Goal: Transaction & Acquisition: Purchase product/service

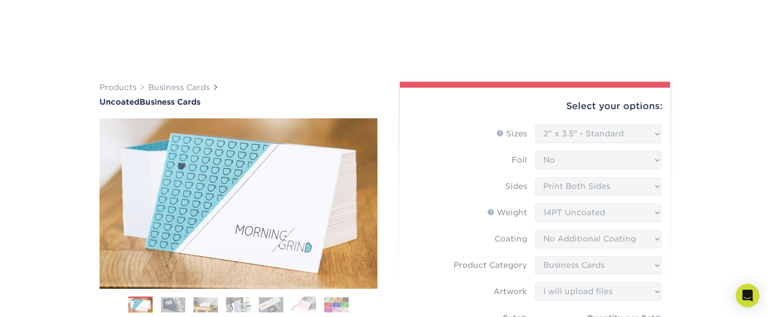
select select "2.00x3.50"
select select "3b5148f1-0588-4f88-a218-97bcfdce65c1"
select select "upload"
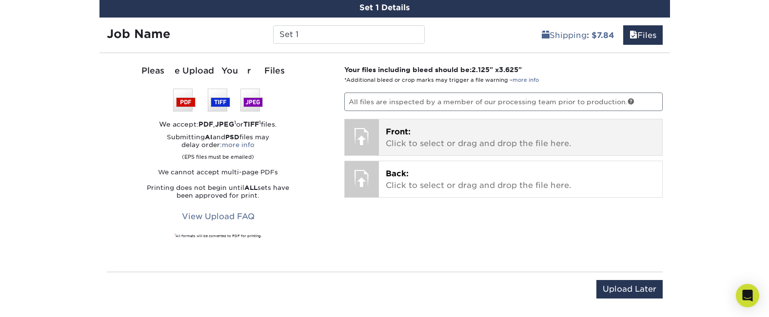
scroll to position [581, 0]
click at [400, 136] on p "Front: Click to select or drag and drop the file here." at bounding box center [519, 137] width 269 height 23
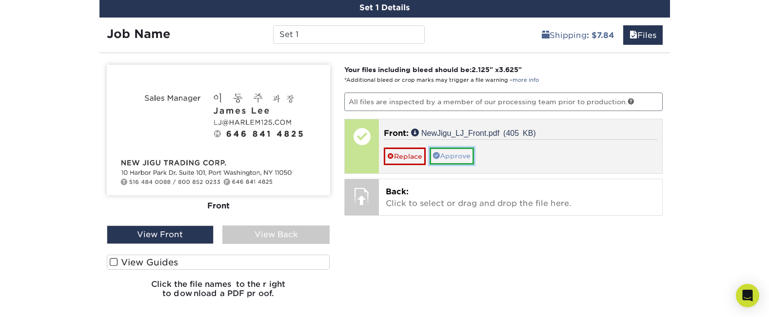
click at [453, 158] on link "Approve" at bounding box center [451, 156] width 44 height 17
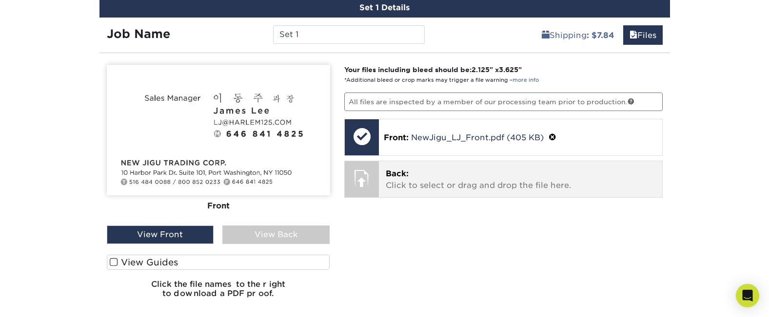
click at [444, 177] on p "Back: Click to select or drag and drop the file here." at bounding box center [519, 179] width 269 height 23
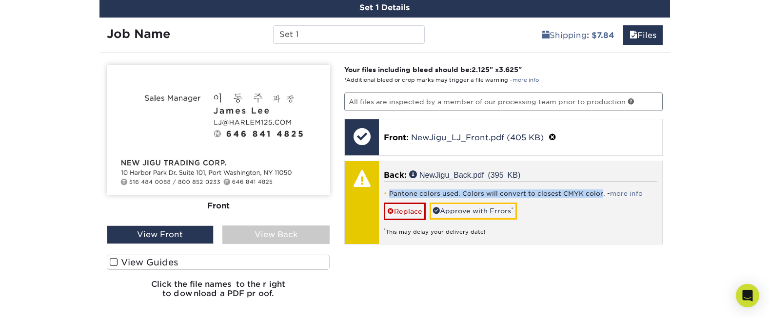
drag, startPoint x: 390, startPoint y: 193, endPoint x: 597, endPoint y: 195, distance: 207.6
click at [597, 195] on li "Pantone colors used. Colors will convert to closest CMYK color. - more info" at bounding box center [520, 194] width 273 height 8
copy li "Pantone colors used. Colors will convert to closest CMYK color"
click at [464, 210] on link "Approve with Errors *" at bounding box center [472, 211] width 87 height 17
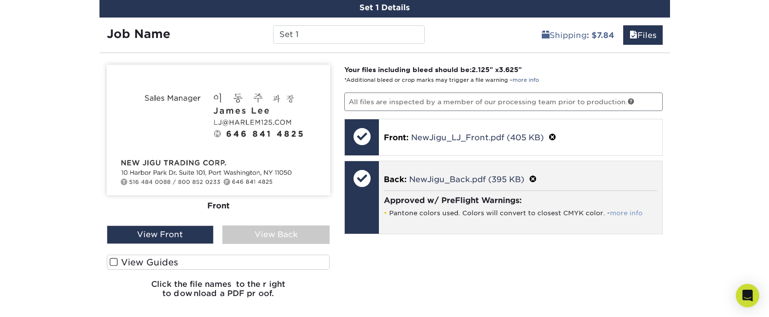
click at [620, 214] on link "more info" at bounding box center [626, 213] width 33 height 7
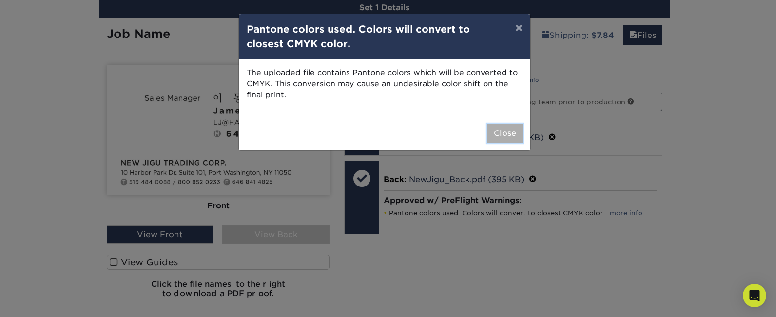
click at [506, 137] on button "Close" at bounding box center [504, 133] width 35 height 19
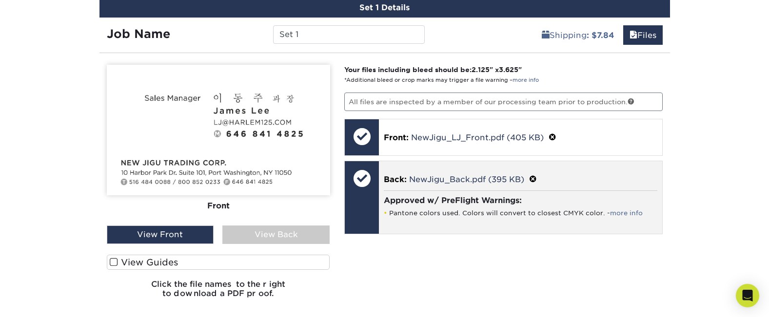
click at [503, 214] on li "Pantone colors used. Colors will convert to closest CMYK color. - more info" at bounding box center [520, 213] width 273 height 8
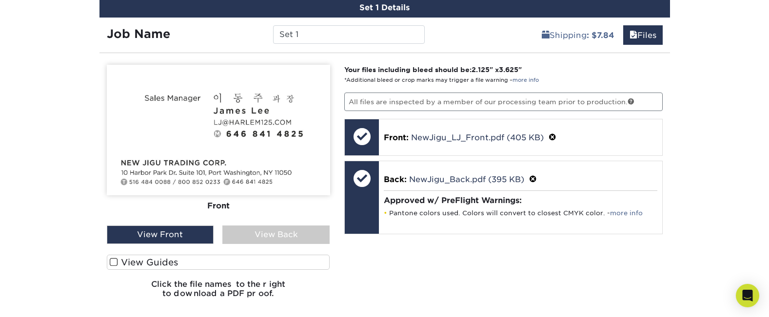
click at [275, 237] on div "View Back" at bounding box center [275, 235] width 107 height 19
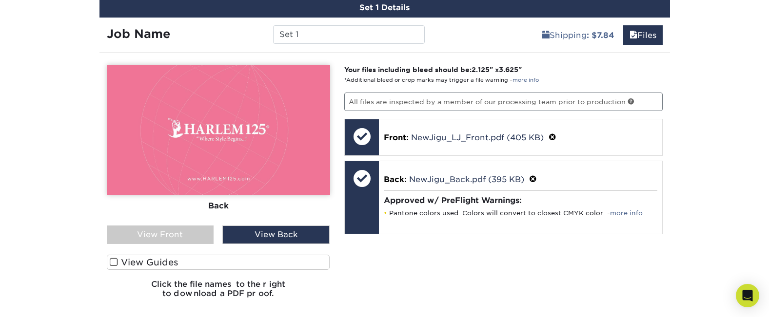
click at [115, 260] on span at bounding box center [114, 262] width 8 height 9
click at [0, 0] on input "View Guides" at bounding box center [0, 0] width 0 height 0
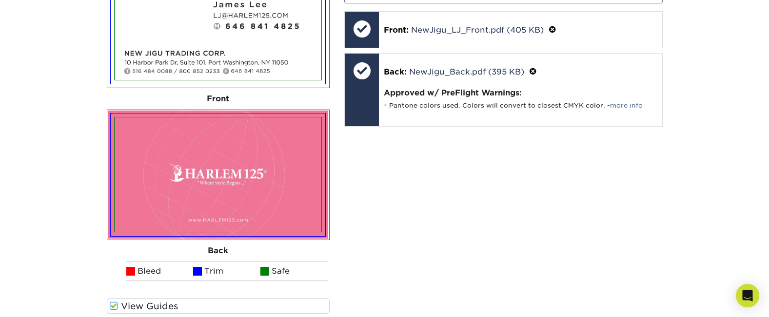
scroll to position [799, 0]
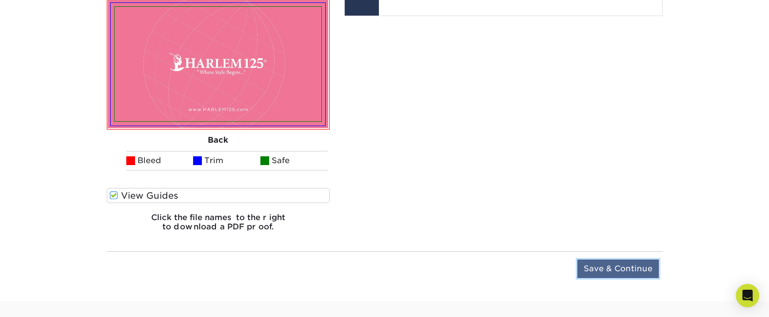
click at [601, 271] on input "Save & Continue" at bounding box center [617, 269] width 81 height 19
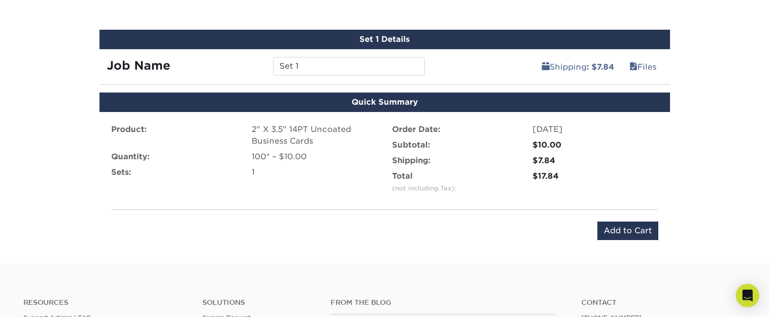
scroll to position [546, 0]
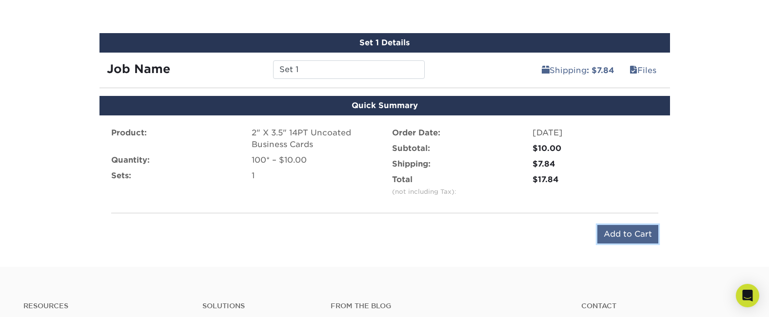
click at [638, 237] on input "Add to Cart" at bounding box center [627, 234] width 61 height 19
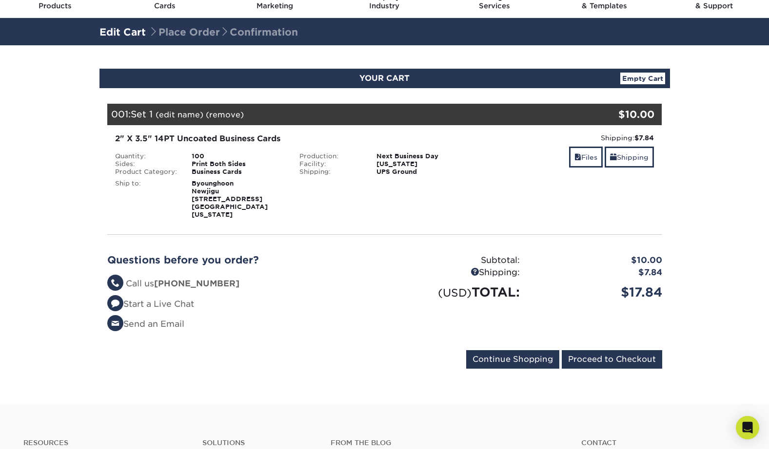
scroll to position [47, 0]
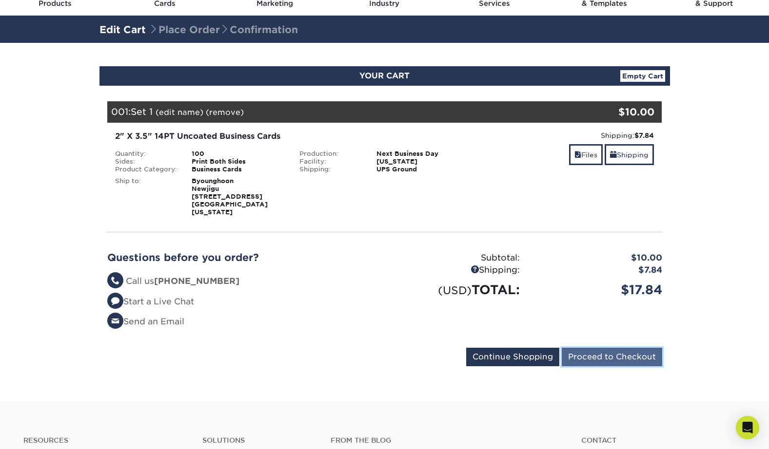
click at [637, 317] on input "Proceed to Checkout" at bounding box center [611, 357] width 100 height 19
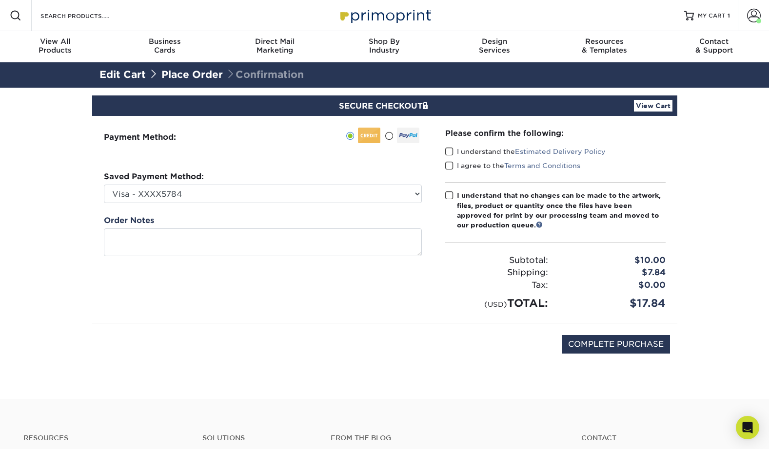
click at [184, 155] on div "Payment Method:" at bounding box center [262, 219] width 341 height 207
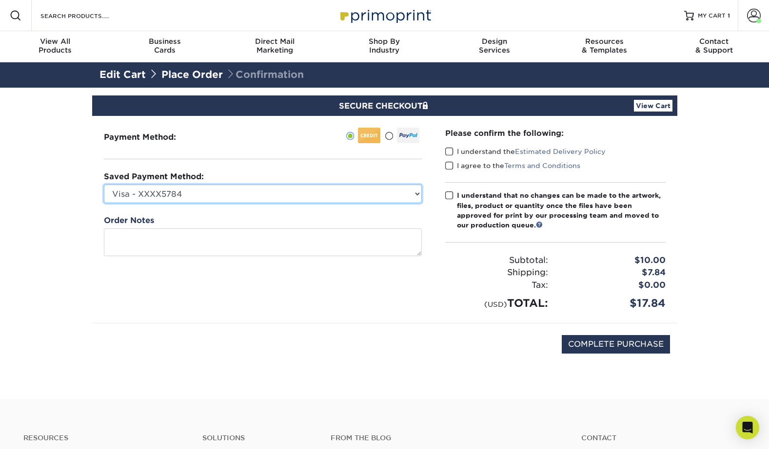
select select
click option "New Credit Card" at bounding box center [0, 0] width 0 height 0
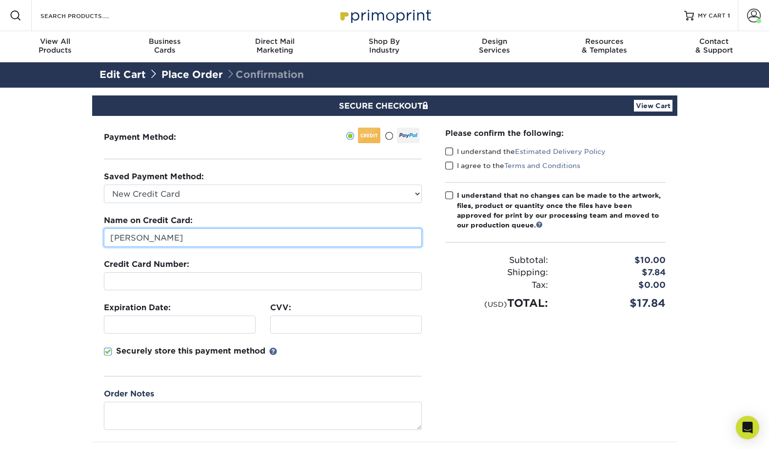
drag, startPoint x: 203, startPoint y: 242, endPoint x: 58, endPoint y: 231, distance: 145.1
click at [58, 231] on section "SECURE CHECKOUT View Cart Payment Method: Saved Payment Method:" at bounding box center [384, 303] width 769 height 430
drag, startPoint x: 198, startPoint y: 241, endPoint x: 75, endPoint y: 235, distance: 123.4
click at [104, 235] on input "Byounghoon Kim" at bounding box center [263, 238] width 318 height 19
type input "New JIGU"
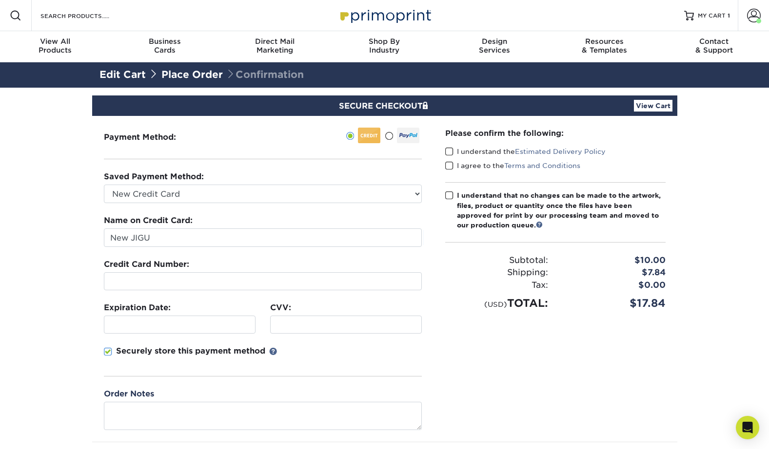
click at [68, 367] on section "SECURE CHECKOUT View Cart Payment Method: Saved Payment Method:" at bounding box center [384, 303] width 769 height 430
drag, startPoint x: 266, startPoint y: 349, endPoint x: 118, endPoint y: 352, distance: 147.7
click at [118, 352] on p "Securely store this payment method" at bounding box center [190, 352] width 149 height 12
copy p "Securely store this payment method"
click at [54, 281] on section "SECURE CHECKOUT View Cart Payment Method: Saved Payment Method:" at bounding box center [384, 303] width 769 height 430
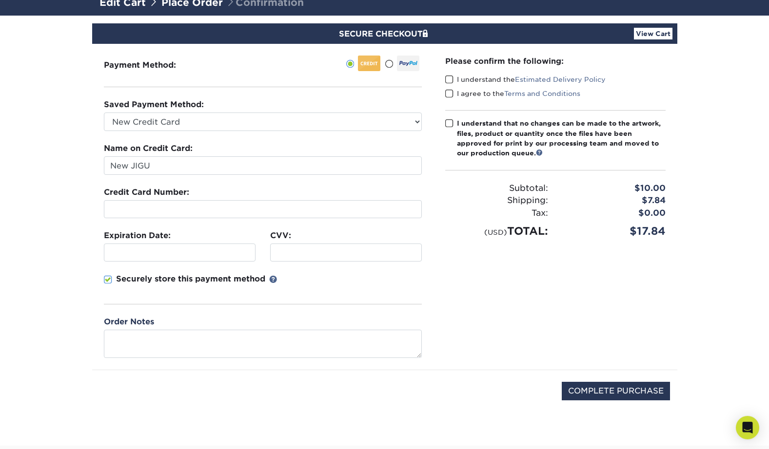
scroll to position [70, 0]
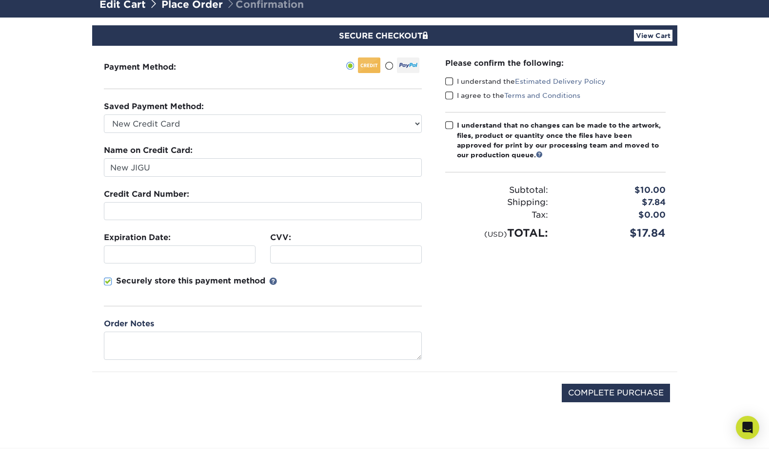
click at [450, 79] on span at bounding box center [449, 81] width 8 height 9
click at [0, 0] on input "I understand the Estimated Delivery Policy" at bounding box center [0, 0] width 0 height 0
click at [451, 94] on span at bounding box center [449, 95] width 8 height 9
click at [0, 0] on input "I agree to the Terms and Conditions" at bounding box center [0, 0] width 0 height 0
click at [450, 125] on span at bounding box center [449, 125] width 8 height 9
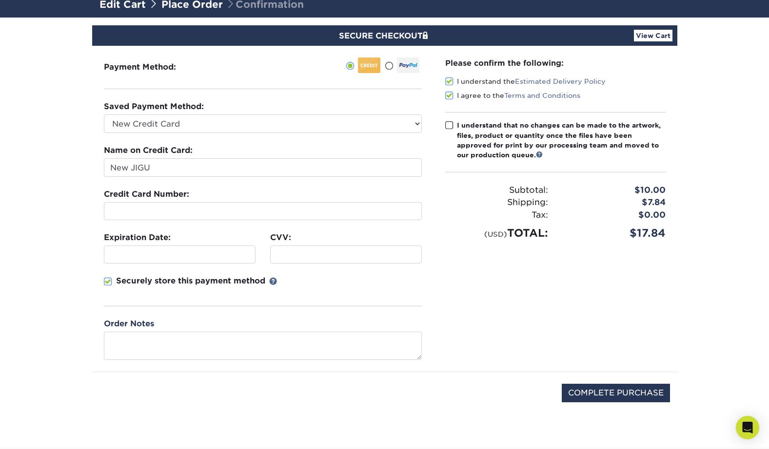
click at [0, 0] on input "I understand that no changes can be made to the artwork, files, product or quan…" at bounding box center [0, 0] width 0 height 0
click at [582, 396] on input "COMPLETE PURCHASE" at bounding box center [615, 393] width 108 height 19
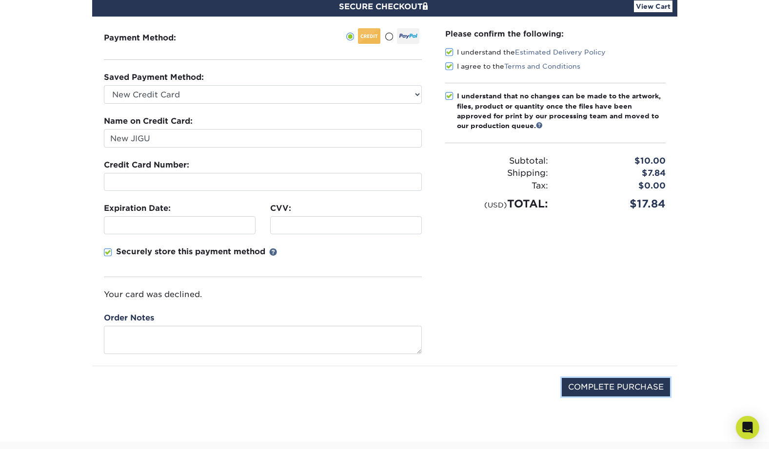
scroll to position [125, 0]
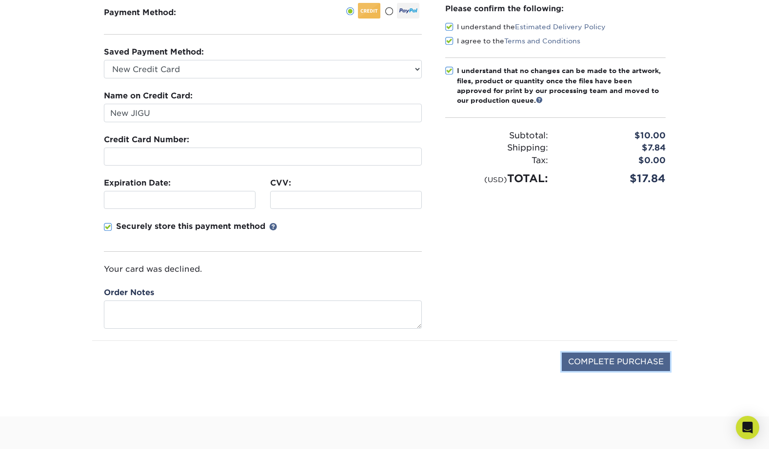
click at [621, 369] on input "COMPLETE PURCHASE" at bounding box center [615, 362] width 108 height 19
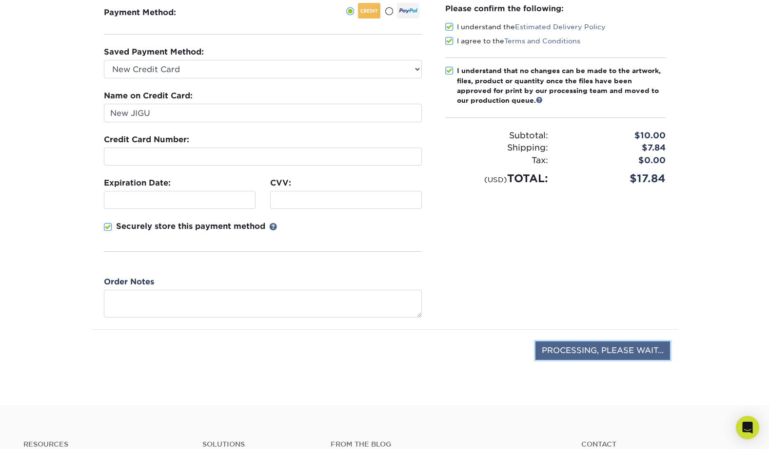
type input "COMPLETE PURCHASE"
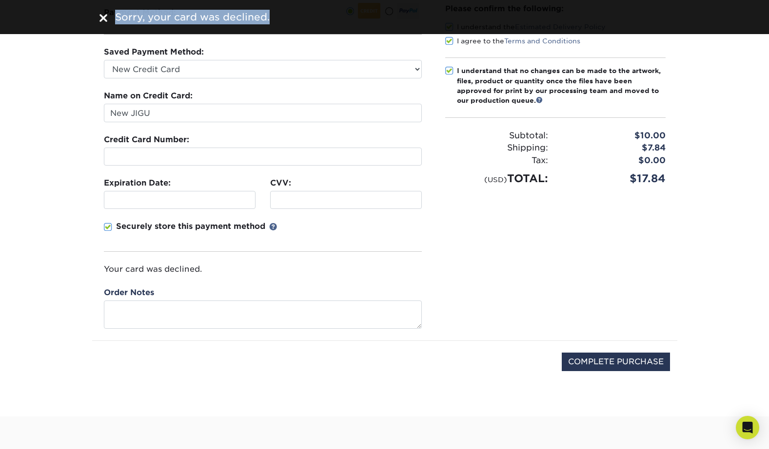
drag, startPoint x: 269, startPoint y: 18, endPoint x: 116, endPoint y: 21, distance: 152.6
click at [116, 21] on div "Sorry, your card was declined." at bounding box center [390, 17] width 558 height 15
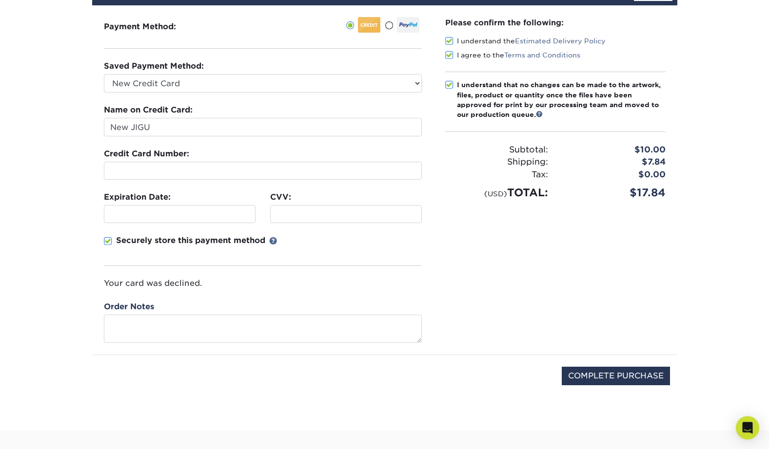
scroll to position [109, 0]
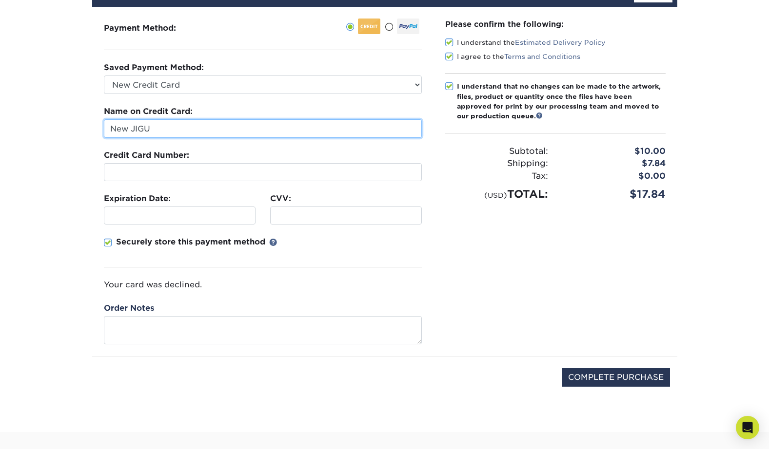
click at [193, 135] on input "New JIGU" at bounding box center [263, 128] width 318 height 19
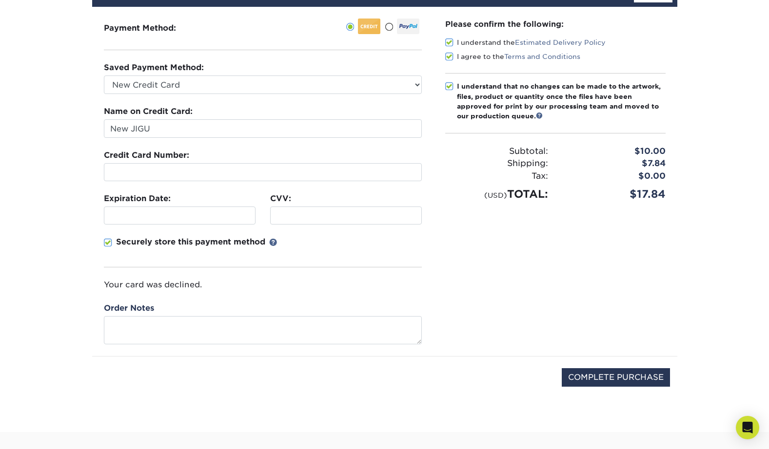
click at [448, 40] on span at bounding box center [449, 42] width 8 height 9
click at [0, 0] on input "I understand the Estimated Delivery Policy" at bounding box center [0, 0] width 0 height 0
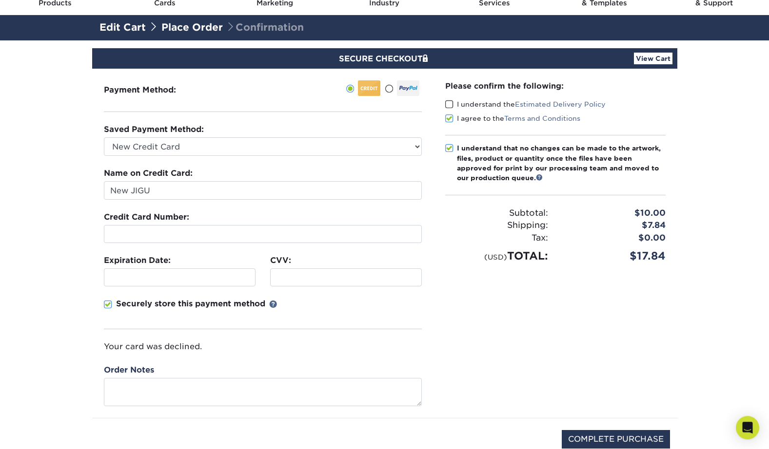
scroll to position [47, 0]
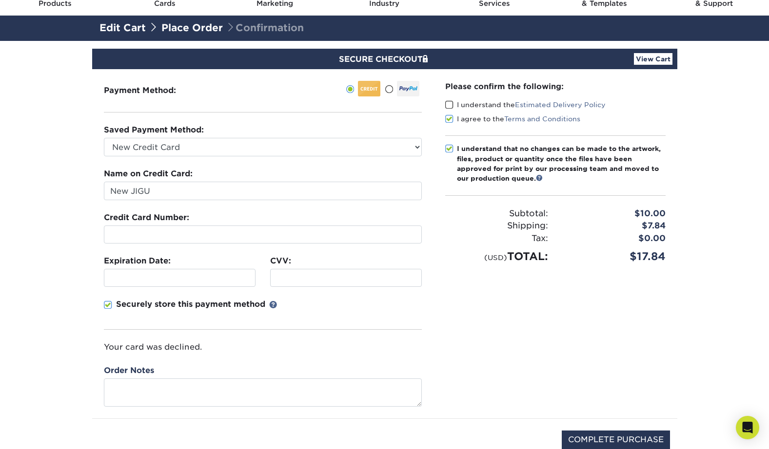
click at [660, 56] on link "View Cart" at bounding box center [653, 59] width 38 height 12
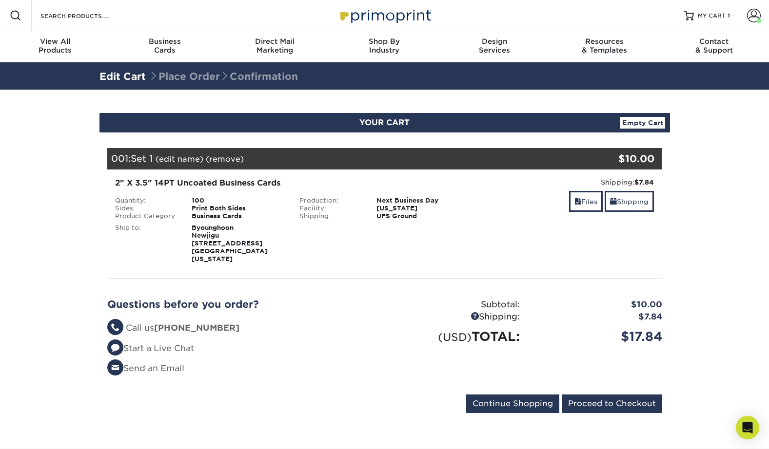
click at [62, 266] on section "YOUR CART Empty Cart Your Cart is Empty View Account Active Orders Order Histor…" at bounding box center [384, 269] width 769 height 359
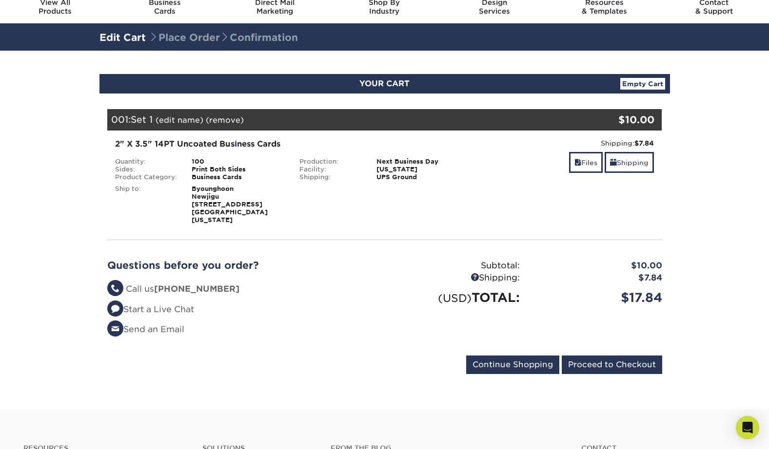
scroll to position [55, 0]
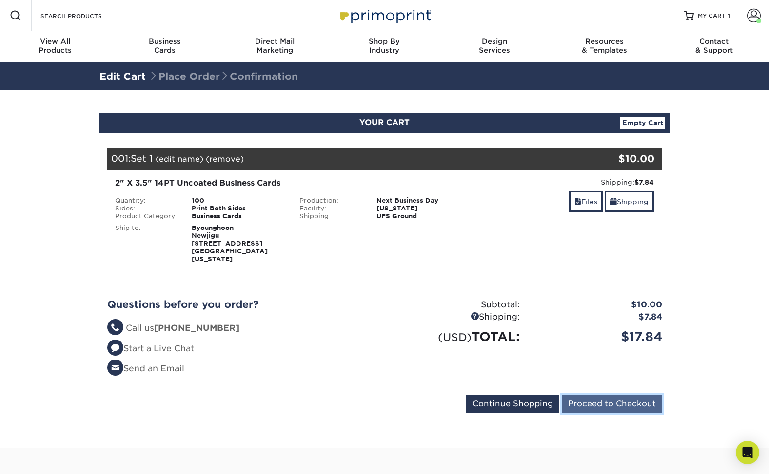
click at [609, 331] on input "Proceed to Checkout" at bounding box center [611, 404] width 100 height 19
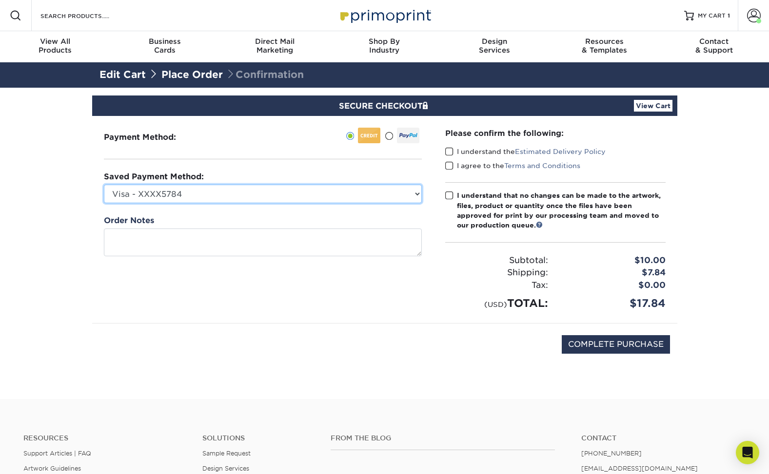
select select
click option "New Credit Card" at bounding box center [0, 0] width 0 height 0
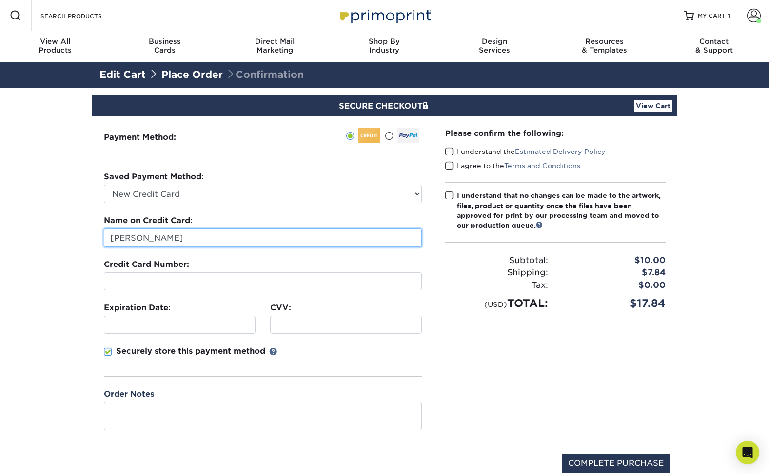
drag, startPoint x: 192, startPoint y: 234, endPoint x: 70, endPoint y: 231, distance: 122.9
click at [104, 231] on input "Byounghoon Kim" at bounding box center [263, 238] width 318 height 19
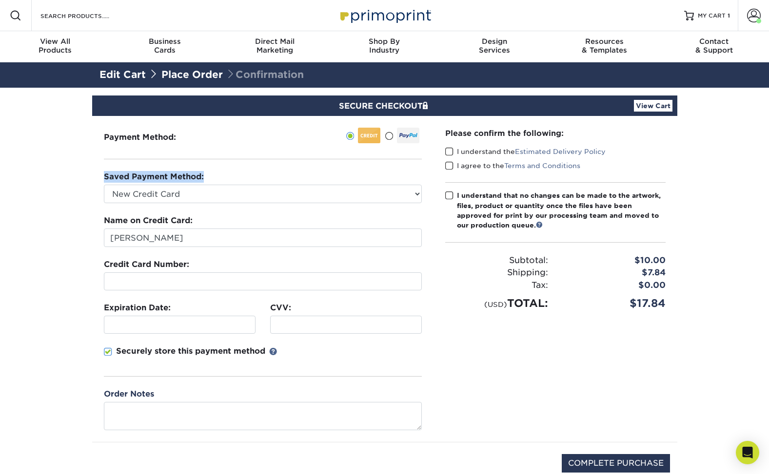
drag, startPoint x: 192, startPoint y: 177, endPoint x: 101, endPoint y: 179, distance: 90.7
click at [101, 179] on div "Payment Method:" at bounding box center [262, 279] width 341 height 326
copy label "Saved Payment Method:"
click at [80, 225] on section "SECURE CHECKOUT View Cart Payment Method: Saved Payment Method:" at bounding box center [384, 303] width 769 height 430
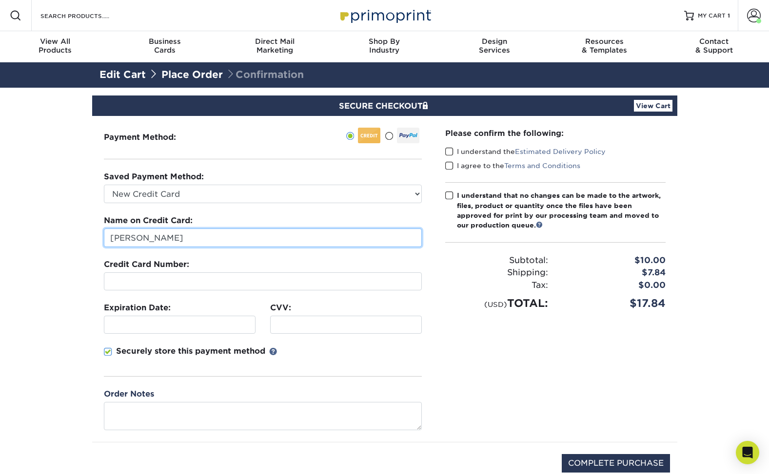
drag, startPoint x: 143, startPoint y: 237, endPoint x: 91, endPoint y: 237, distance: 51.7
click at [104, 237] on input "Byounghoon Kim" at bounding box center [263, 238] width 318 height 19
type input "New Jigu"
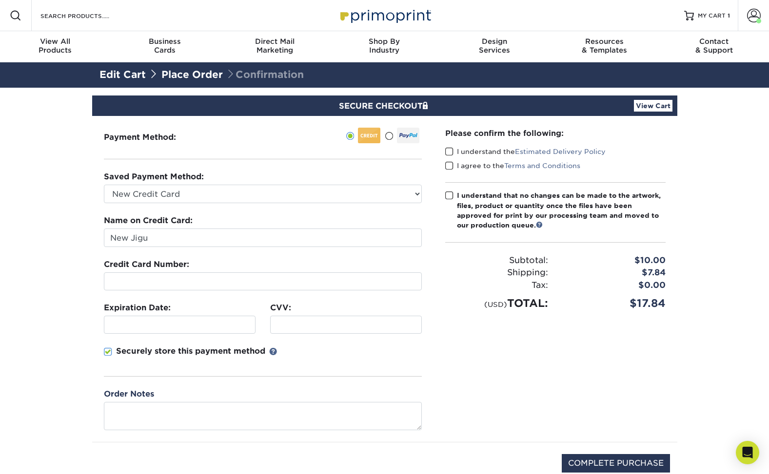
click at [62, 383] on section "SECURE CHECKOUT View Cart Payment Method: Saved Payment Method:" at bounding box center [384, 303] width 769 height 430
click at [450, 151] on span at bounding box center [449, 151] width 8 height 9
click at [0, 0] on input "I understand the Estimated Delivery Policy" at bounding box center [0, 0] width 0 height 0
click at [450, 163] on span at bounding box center [449, 165] width 8 height 9
click at [0, 0] on input "I agree to the Terms and Conditions" at bounding box center [0, 0] width 0 height 0
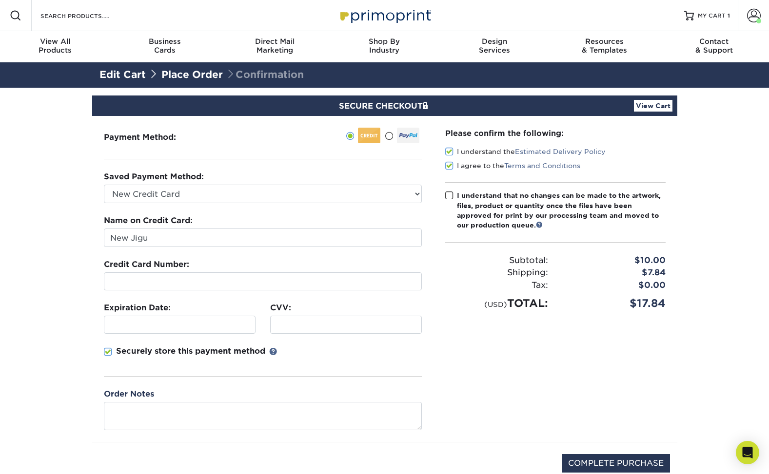
click at [450, 194] on span at bounding box center [449, 195] width 8 height 9
click at [0, 0] on input "I understand that no changes can be made to the artwork, files, product or quan…" at bounding box center [0, 0] width 0 height 0
click at [608, 459] on input "COMPLETE PURCHASE" at bounding box center [615, 463] width 108 height 19
type input "PROCESSING, PLEASE WAIT..."
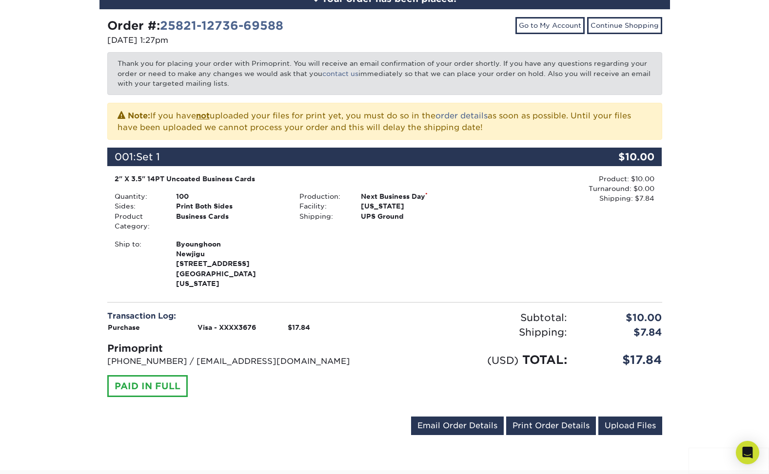
scroll to position [211, 0]
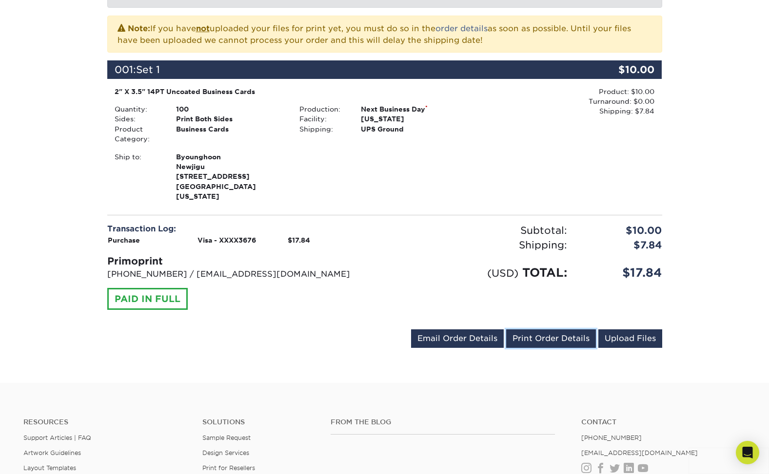
click at [540, 332] on link "Print Order Details" at bounding box center [551, 338] width 90 height 19
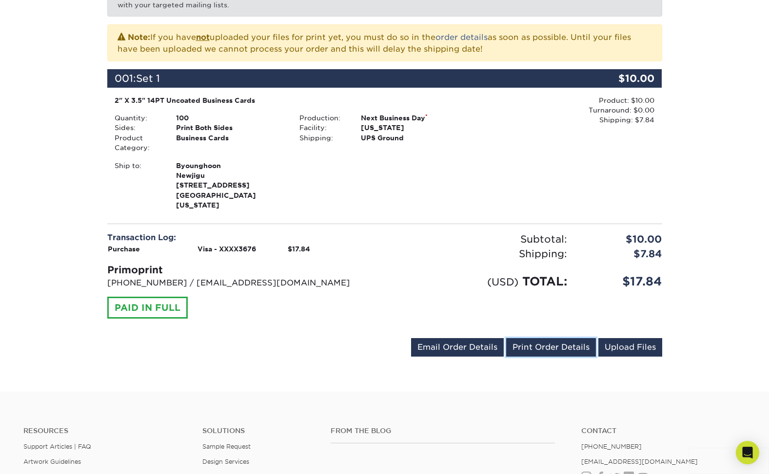
scroll to position [0, 0]
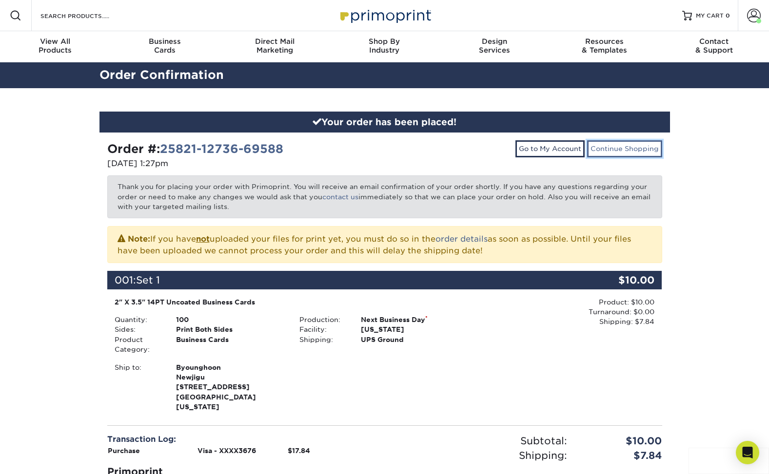
click at [618, 150] on link "Continue Shopping" at bounding box center [624, 148] width 75 height 17
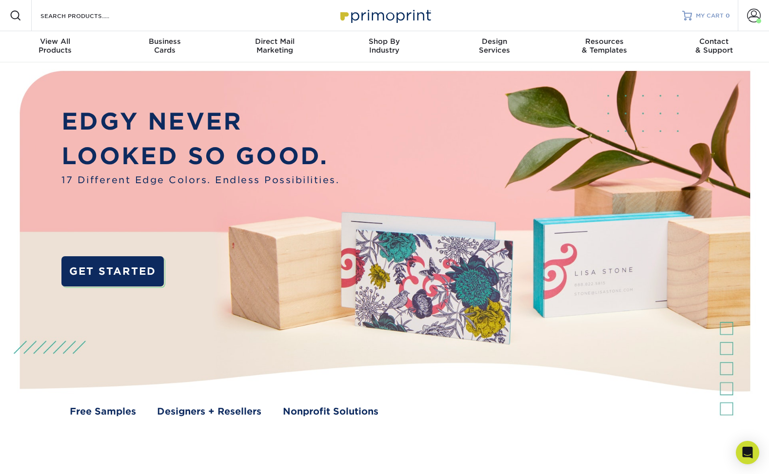
click at [708, 20] on link "MY CART 0" at bounding box center [706, 15] width 48 height 31
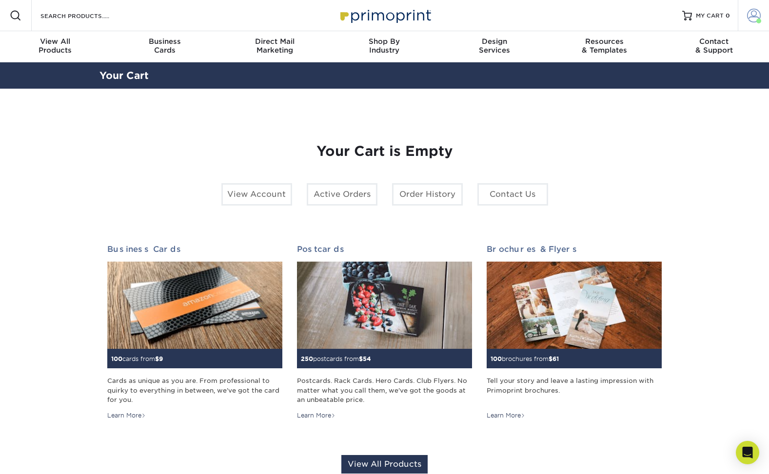
click at [759, 17] on span at bounding box center [754, 16] width 14 height 14
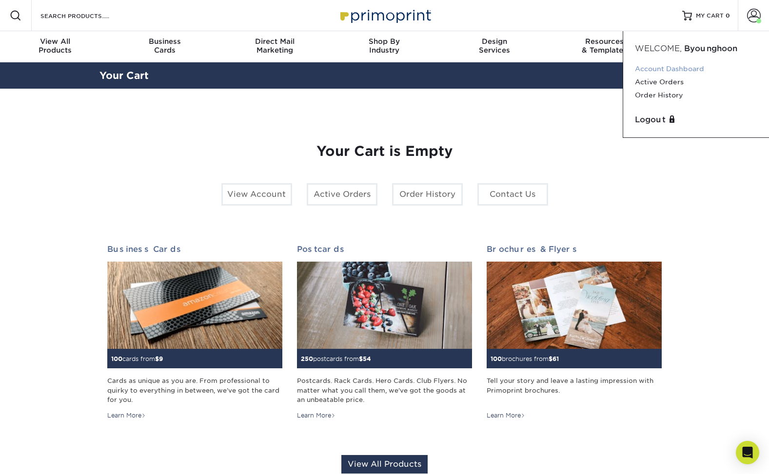
click at [680, 74] on link "Account Dashboard" at bounding box center [696, 68] width 122 height 13
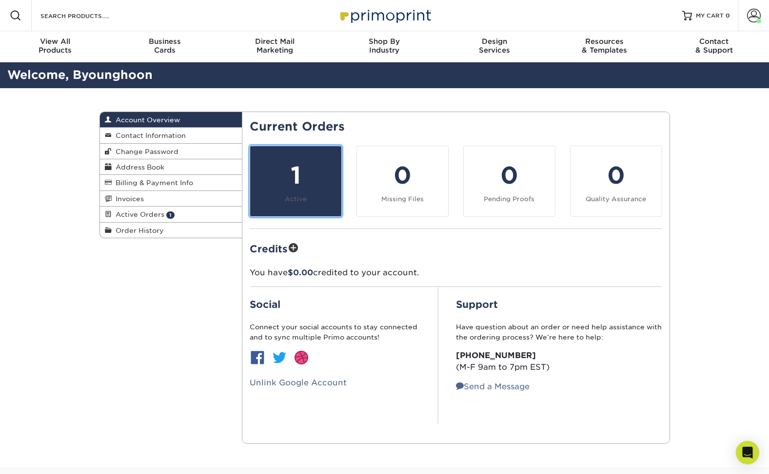
click at [298, 181] on div "1" at bounding box center [295, 175] width 79 height 35
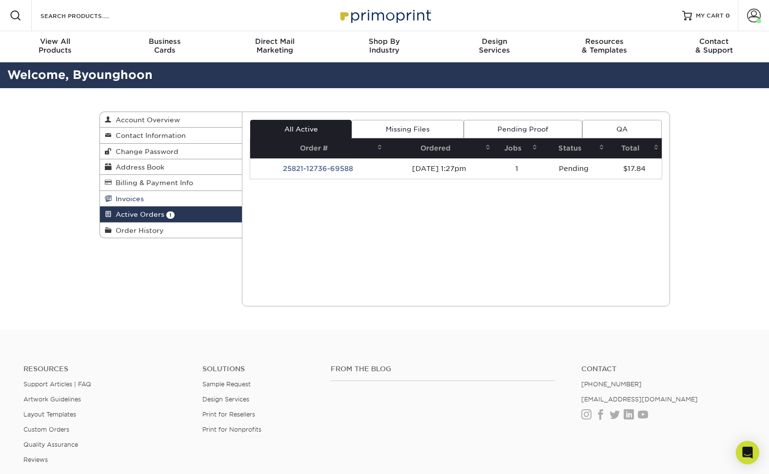
click at [143, 201] on link "Invoices" at bounding box center [171, 199] width 142 height 16
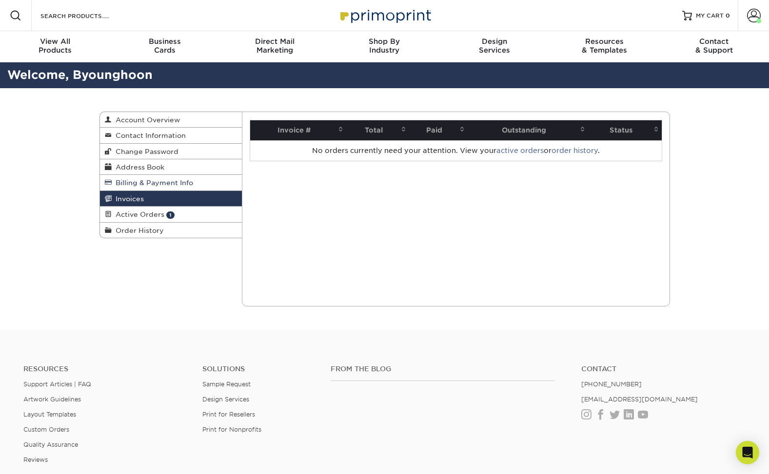
click at [170, 180] on span "Billing & Payment Info" at bounding box center [152, 183] width 81 height 8
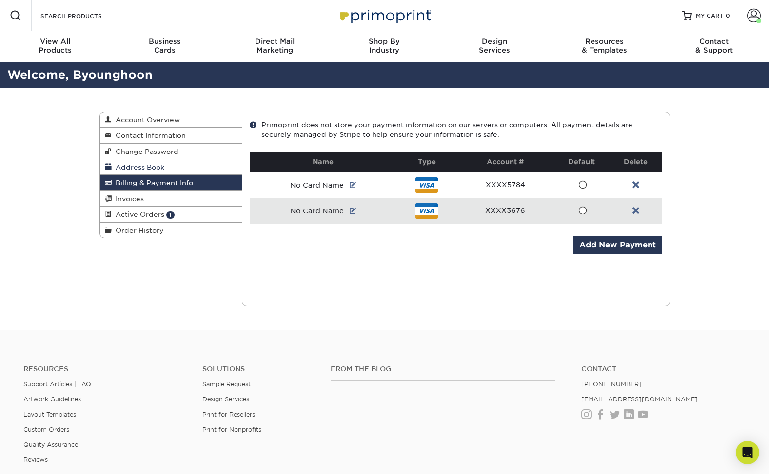
click at [130, 171] on span "Address Book" at bounding box center [138, 167] width 53 height 8
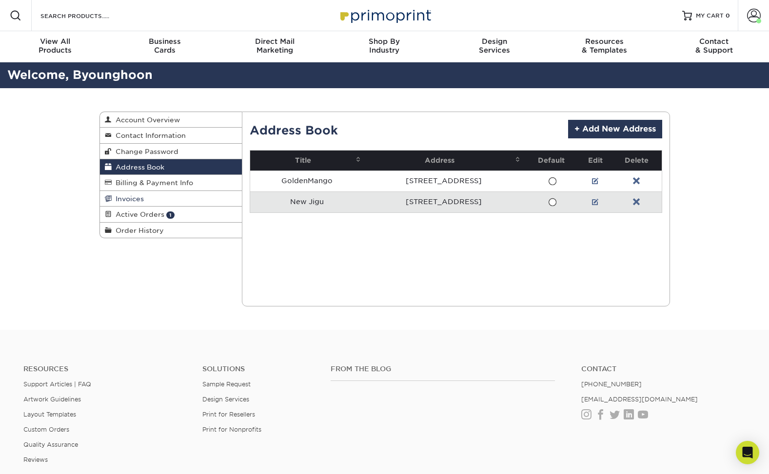
click at [128, 201] on span "Invoices" at bounding box center [128, 199] width 32 height 8
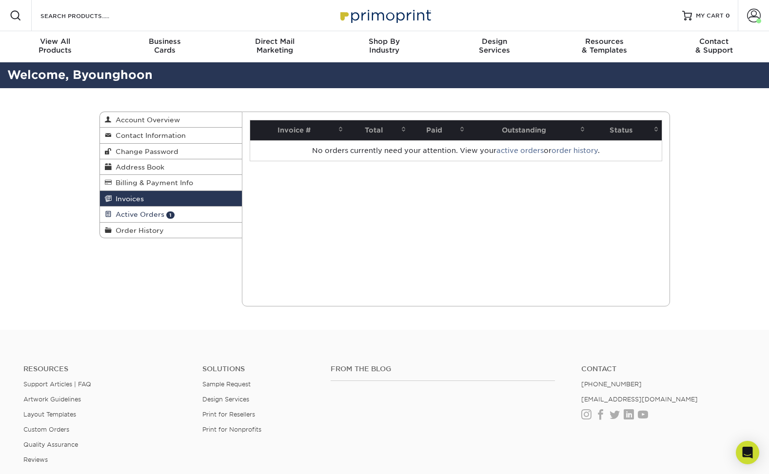
click at [126, 213] on span "Active Orders" at bounding box center [138, 215] width 53 height 8
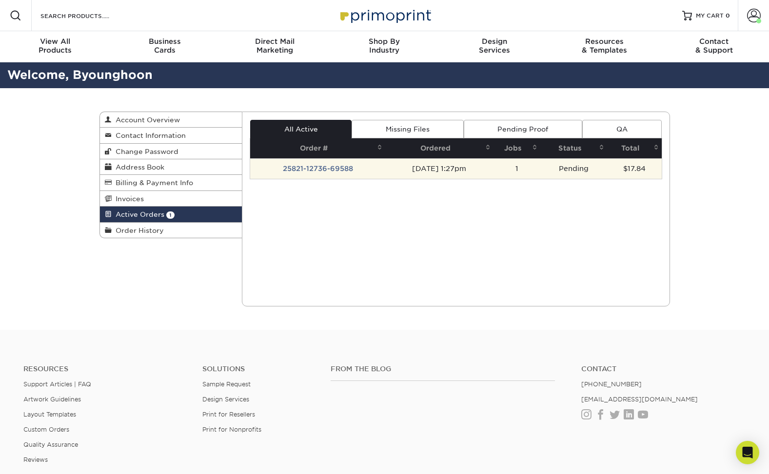
click at [331, 169] on td "25821-12736-69588" at bounding box center [317, 168] width 135 height 20
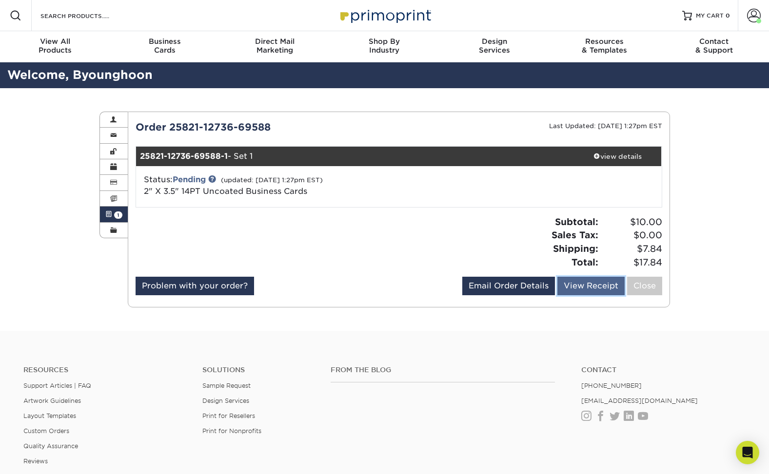
click at [604, 292] on link "View Receipt" at bounding box center [590, 286] width 67 height 19
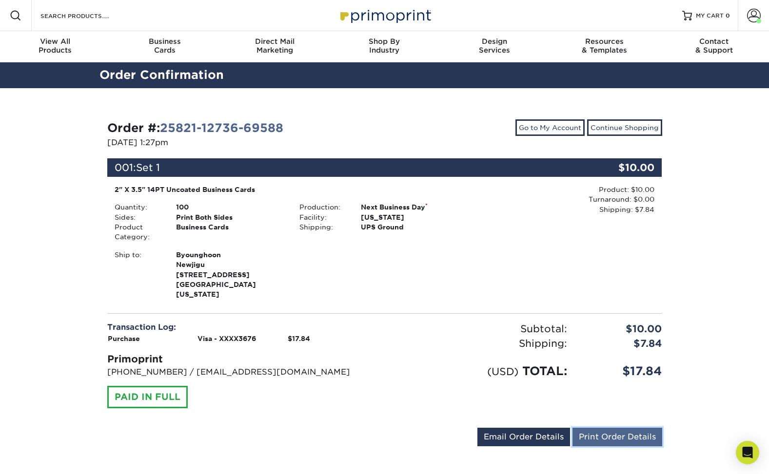
click at [594, 431] on link "Print Order Details" at bounding box center [617, 437] width 90 height 19
click at [65, 272] on div "Order #: 25821-12736-69588 [DATE] 1:27pm Go to My Account Continue Shopping 001…" at bounding box center [384, 284] width 769 height 393
click at [451, 295] on div "Order #: 25821-12736-69588 [DATE] 1:27pm Go to My Account Continue Shopping 001…" at bounding box center [384, 284] width 555 height 331
click at [605, 130] on link "Continue Shopping" at bounding box center [624, 127] width 75 height 17
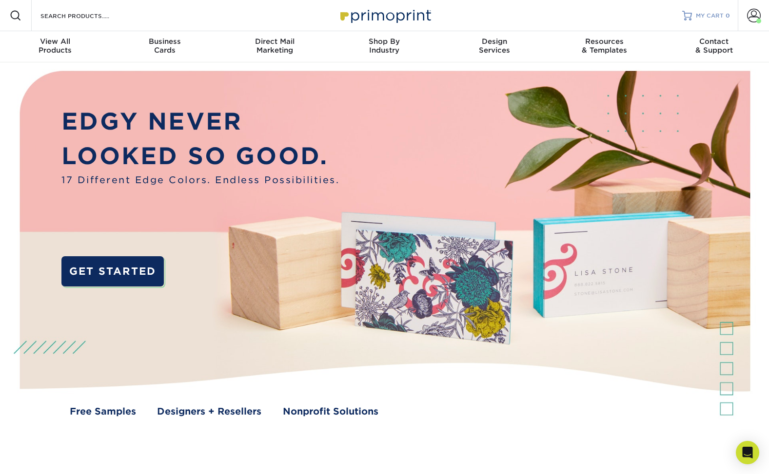
click at [710, 16] on span "MY CART" at bounding box center [709, 16] width 28 height 8
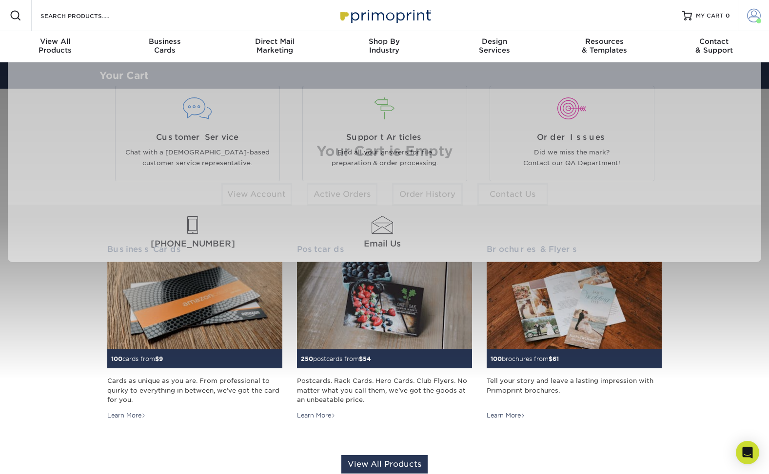
click at [751, 13] on span at bounding box center [754, 16] width 14 height 14
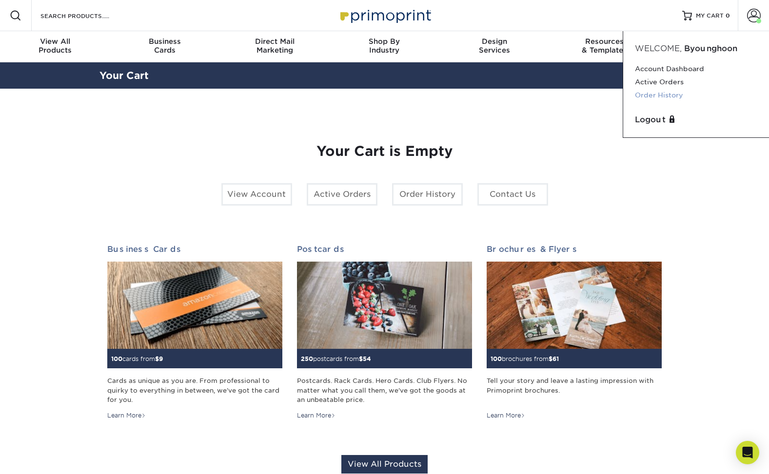
click at [644, 97] on link "Order History" at bounding box center [696, 95] width 122 height 13
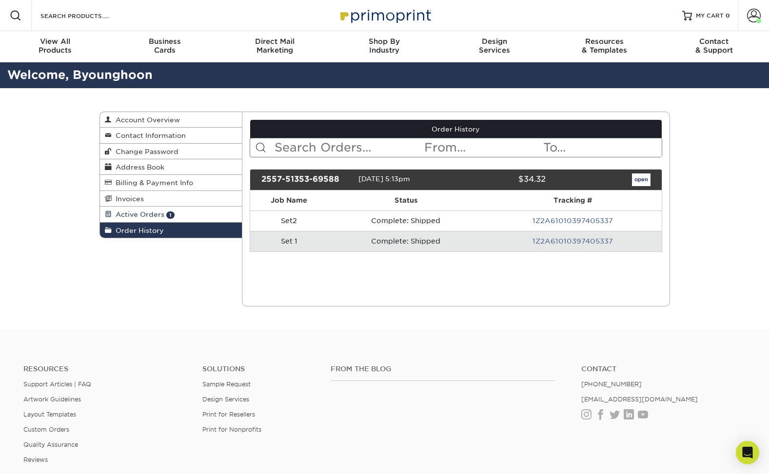
click at [154, 216] on span "Active Orders" at bounding box center [138, 215] width 53 height 8
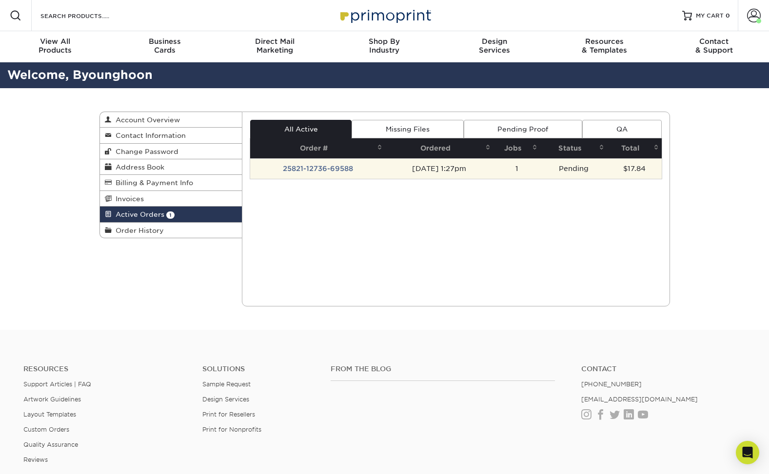
click at [327, 170] on td "25821-12736-69588" at bounding box center [317, 168] width 135 height 20
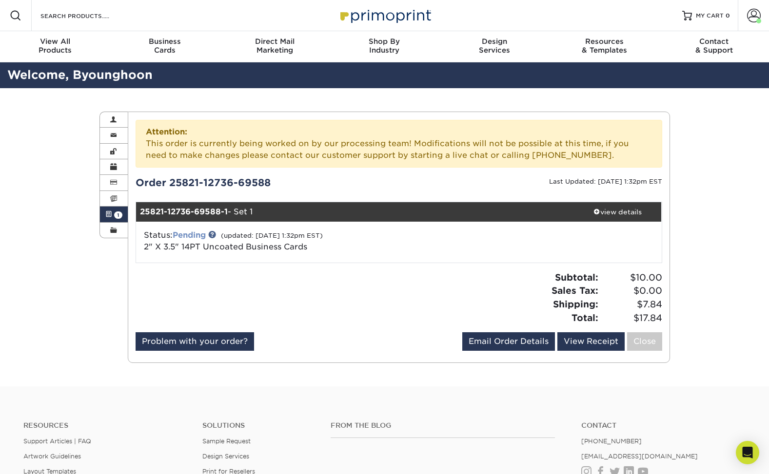
click at [195, 236] on link "Pending" at bounding box center [189, 235] width 33 height 9
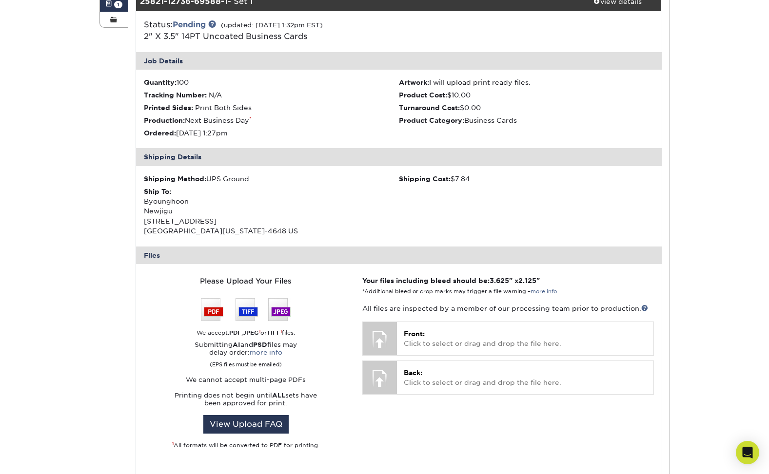
scroll to position [8, 0]
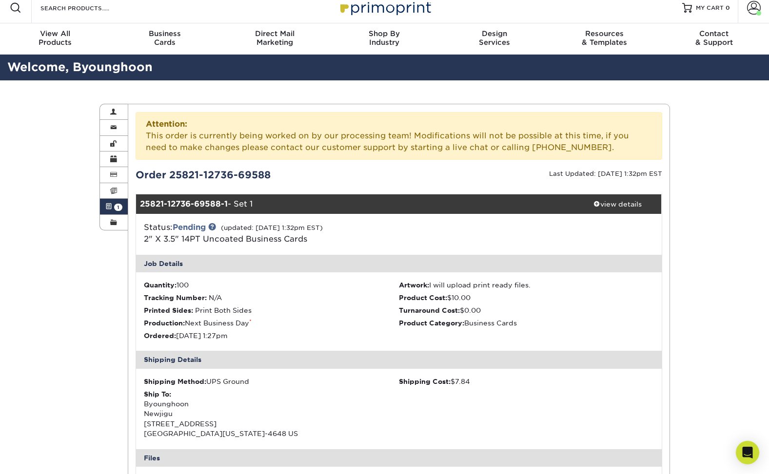
drag, startPoint x: 148, startPoint y: 126, endPoint x: 596, endPoint y: 150, distance: 448.5
click at [596, 150] on div "Attention: This order is currently being worked on by our processing team! Modi…" at bounding box center [398, 136] width 526 height 48
copy div "Attention: This order is currently being worked on by our processing team! Modi…"
click at [84, 261] on div "Active Orders Account Overview Contact Information Change Password Address Book…" at bounding box center [384, 445] width 769 height 730
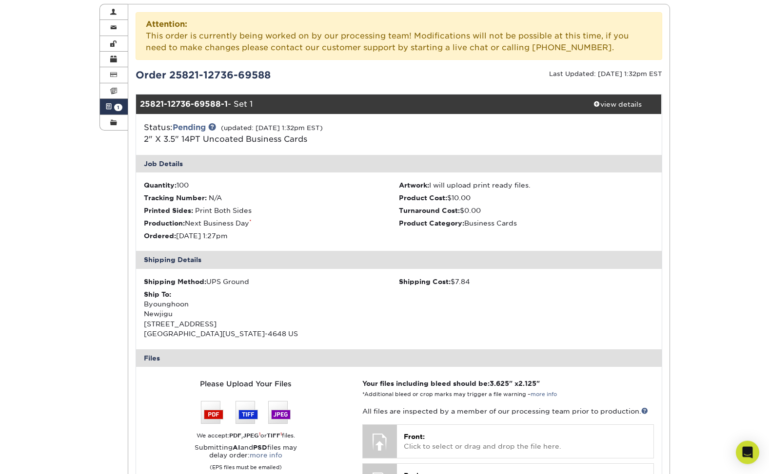
scroll to position [109, 0]
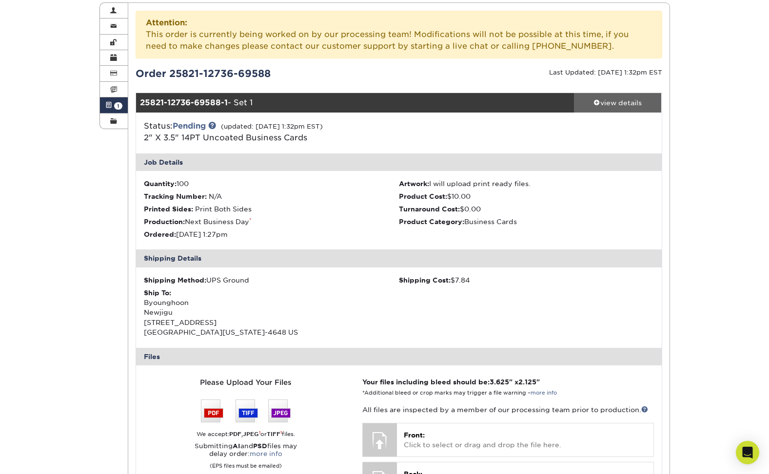
click at [615, 105] on div "view details" at bounding box center [618, 103] width 88 height 10
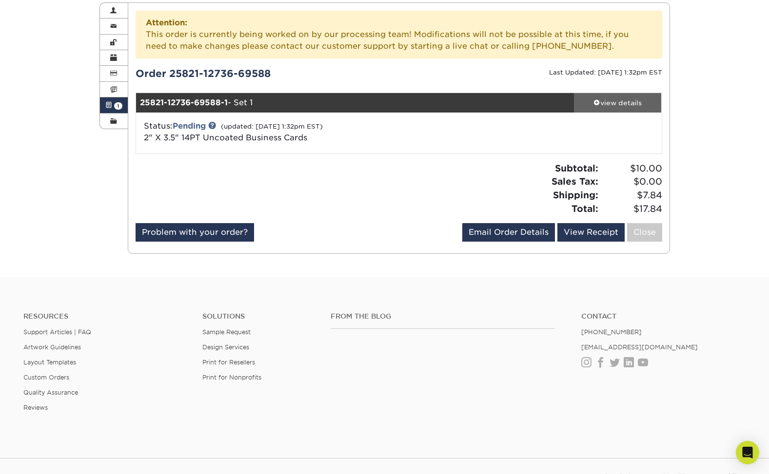
click at [615, 105] on div "view details" at bounding box center [618, 103] width 88 height 10
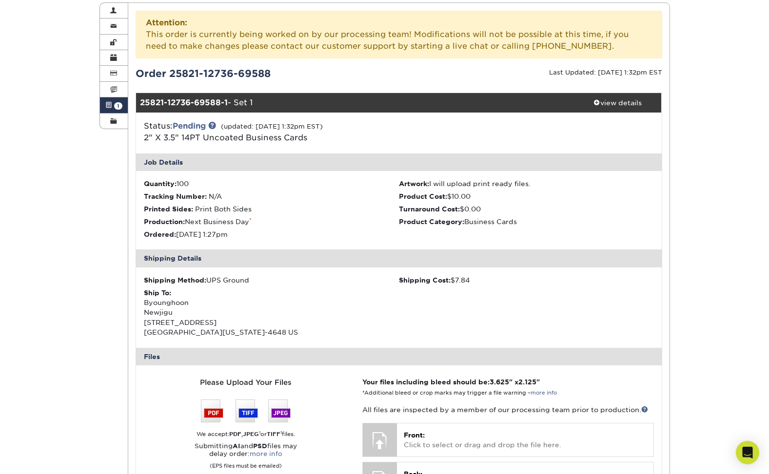
click at [504, 282] on div "Shipping Cost: $7.84" at bounding box center [526, 280] width 255 height 10
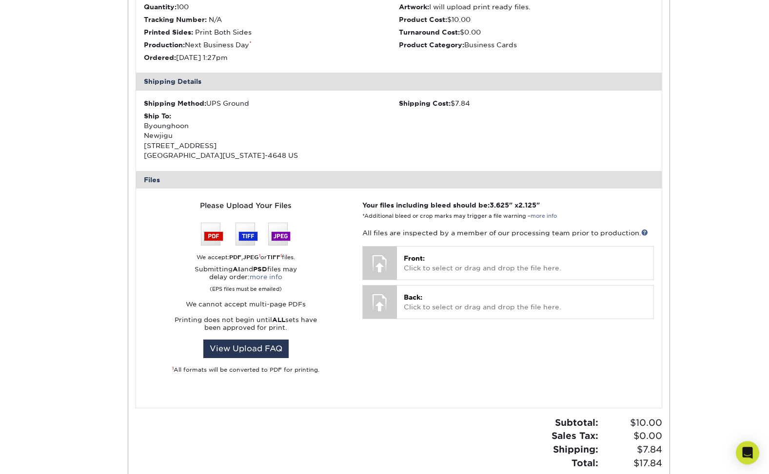
scroll to position [289, 0]
